Goal: Communication & Community: Ask a question

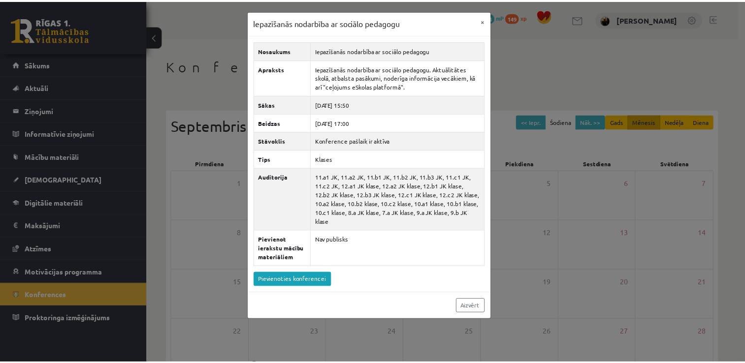
scroll to position [106, 0]
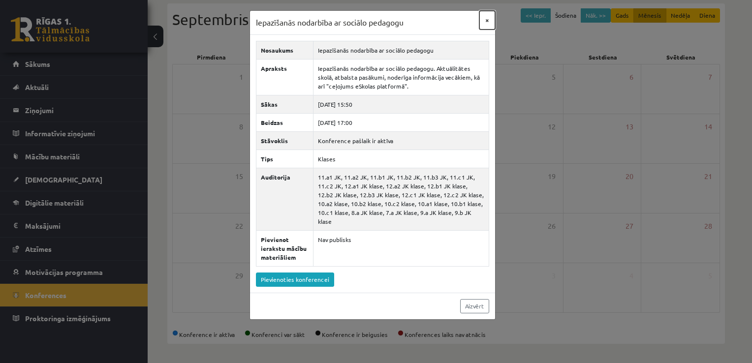
click at [491, 19] on button "×" at bounding box center [488, 20] width 16 height 19
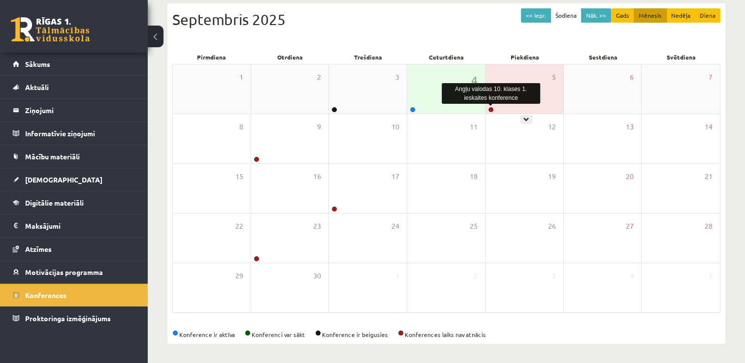
click at [490, 108] on link at bounding box center [491, 110] width 6 height 6
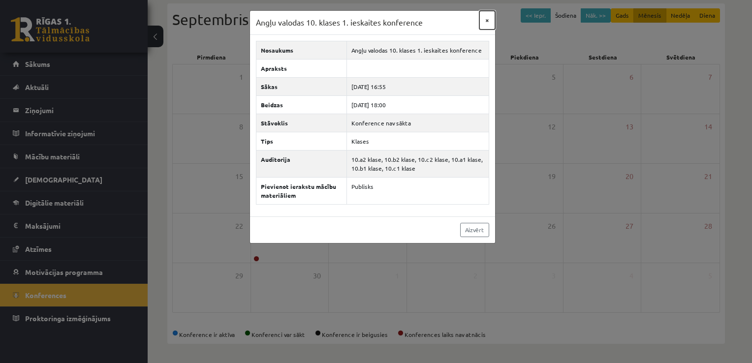
click at [488, 19] on button "×" at bounding box center [488, 20] width 16 height 19
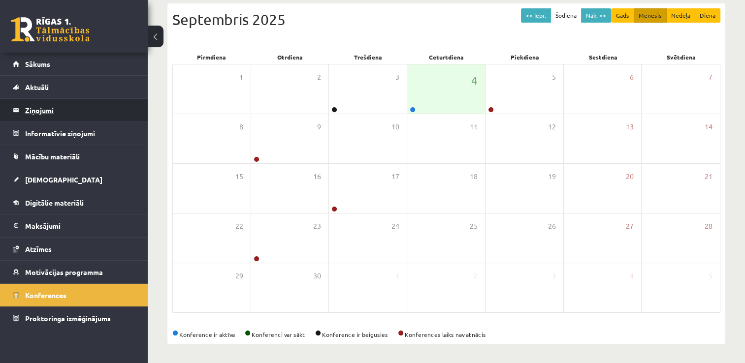
click at [67, 113] on legend "Ziņojumi 0" at bounding box center [80, 110] width 110 height 23
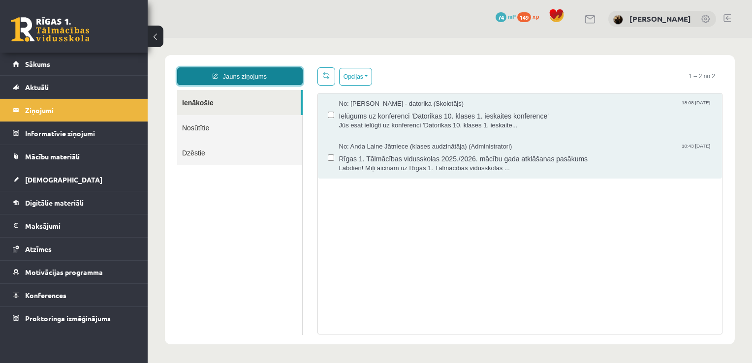
click at [237, 72] on link "Jauns ziņojums" at bounding box center [240, 76] width 126 height 18
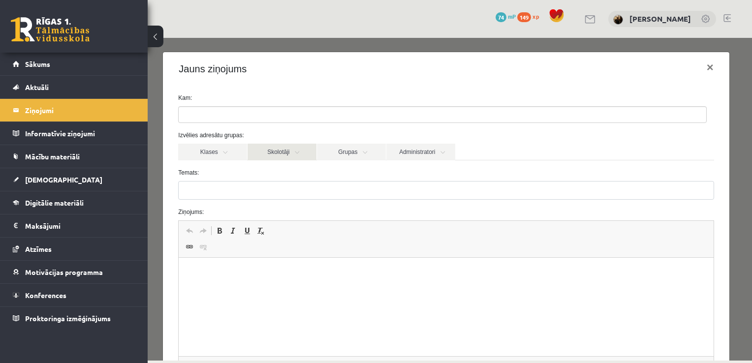
click at [305, 151] on link "Skolotāji" at bounding box center [282, 152] width 69 height 17
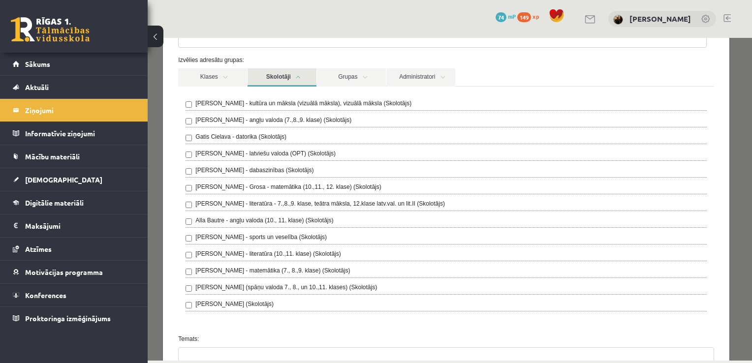
scroll to position [76, 0]
click at [278, 74] on link "Skolotāji" at bounding box center [282, 76] width 69 height 18
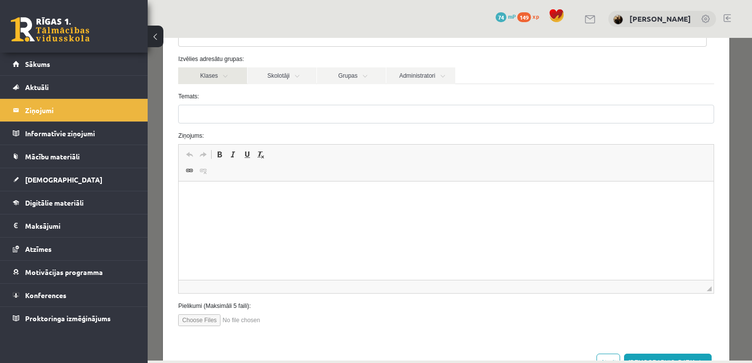
click at [209, 73] on link "Klases" at bounding box center [212, 75] width 69 height 17
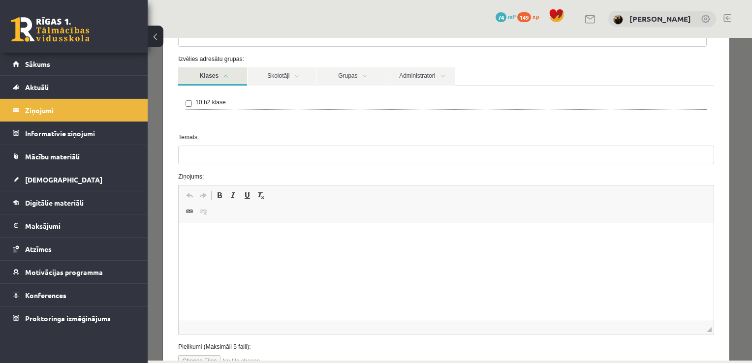
click at [209, 73] on link "Klases" at bounding box center [212, 76] width 69 height 18
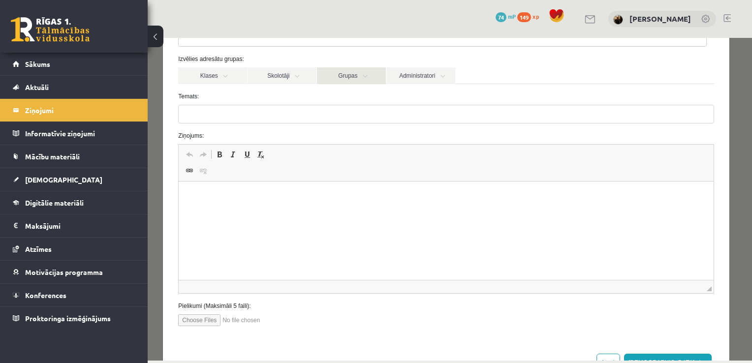
click at [366, 72] on link "Grupas" at bounding box center [351, 75] width 69 height 17
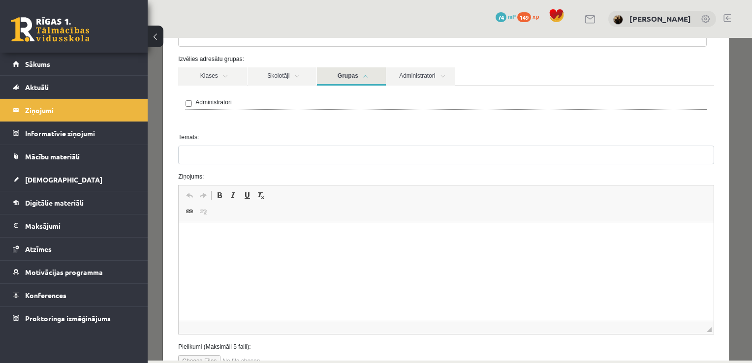
click at [371, 72] on link "Grupas" at bounding box center [351, 76] width 69 height 18
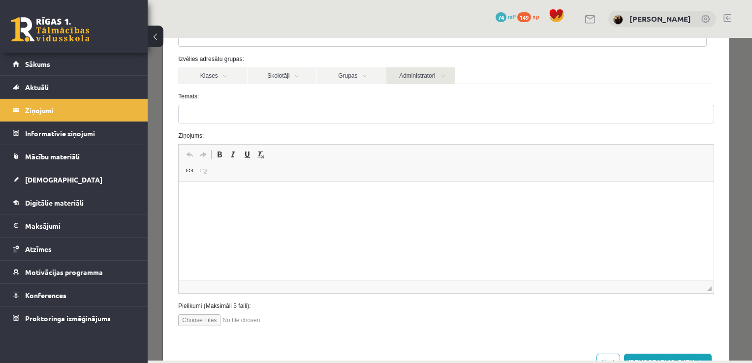
click at [419, 71] on link "Administratori" at bounding box center [421, 75] width 69 height 17
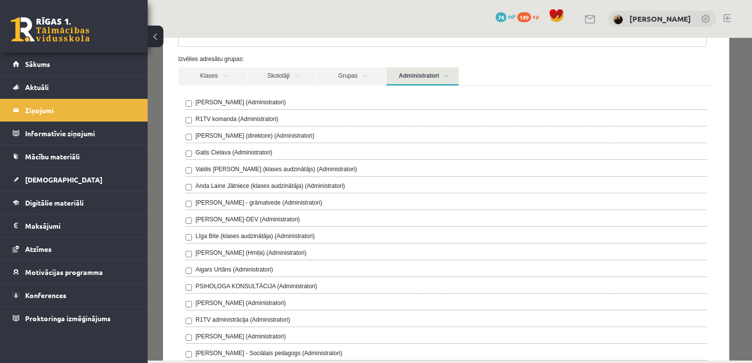
click at [427, 78] on link "Administratori" at bounding box center [423, 76] width 72 height 18
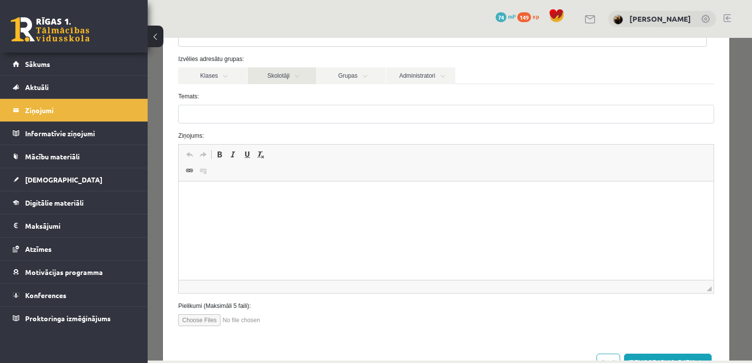
click at [299, 81] on link "Skolotāji" at bounding box center [282, 75] width 69 height 17
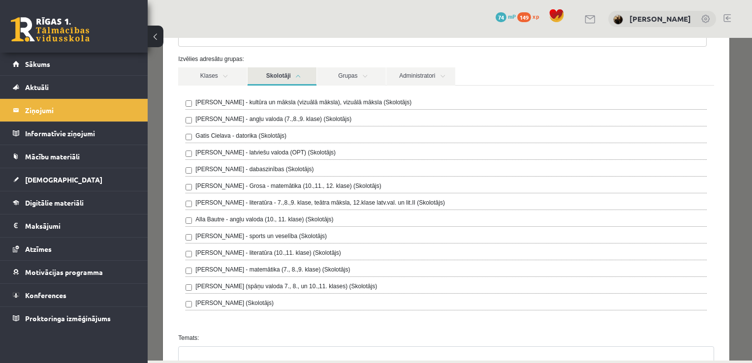
click at [266, 80] on link "Skolotāji" at bounding box center [282, 76] width 69 height 18
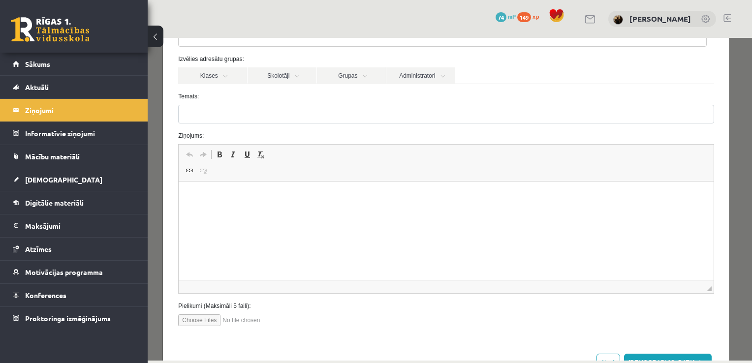
click at [725, 16] on link at bounding box center [727, 18] width 7 height 8
